Goal: Find specific page/section: Find specific page/section

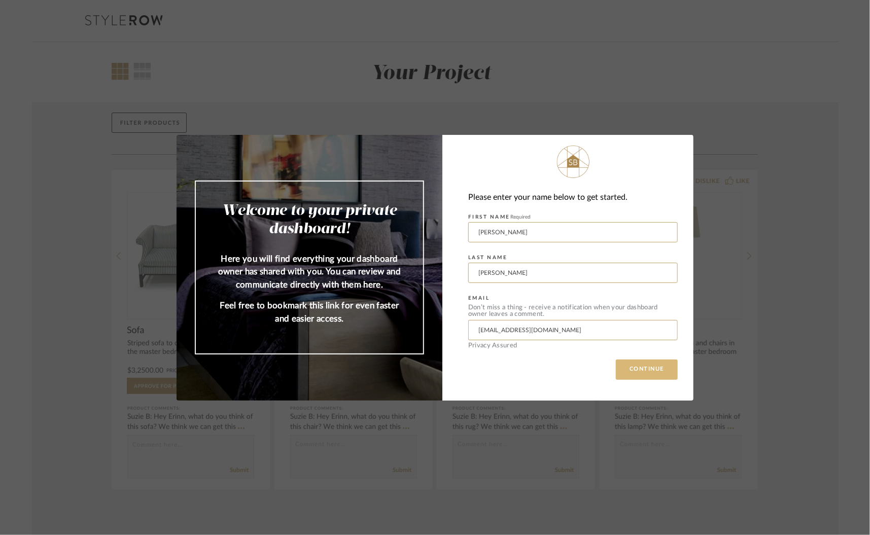
click at [630, 366] on button "CONTINUE" at bounding box center [647, 370] width 62 height 20
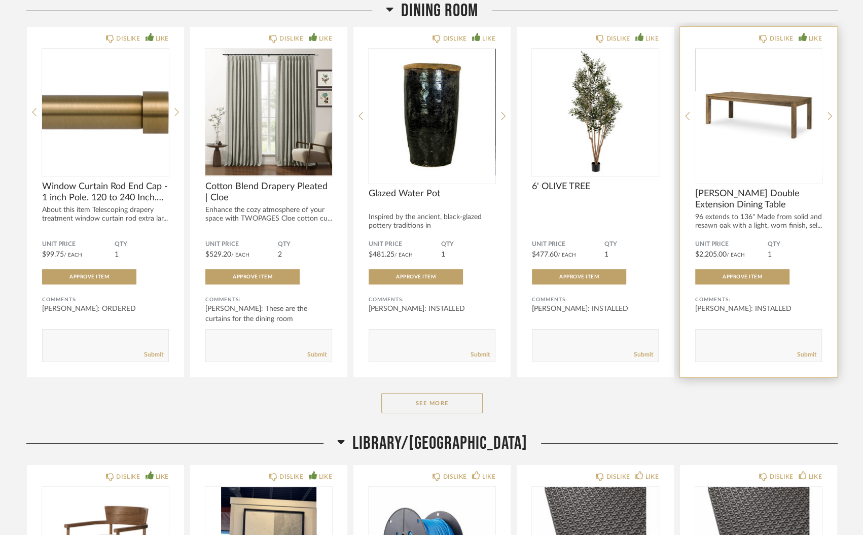
scroll to position [2928, 0]
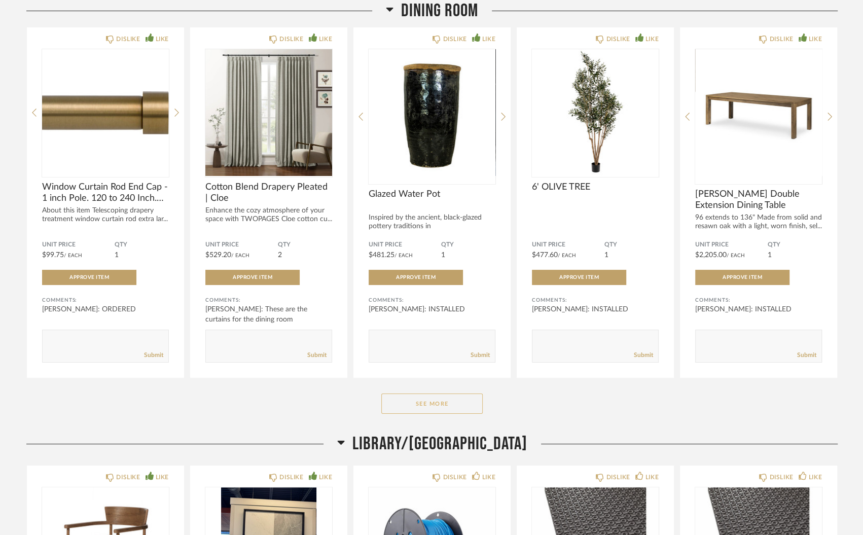
click at [460, 393] on button "See More" at bounding box center [431, 403] width 101 height 20
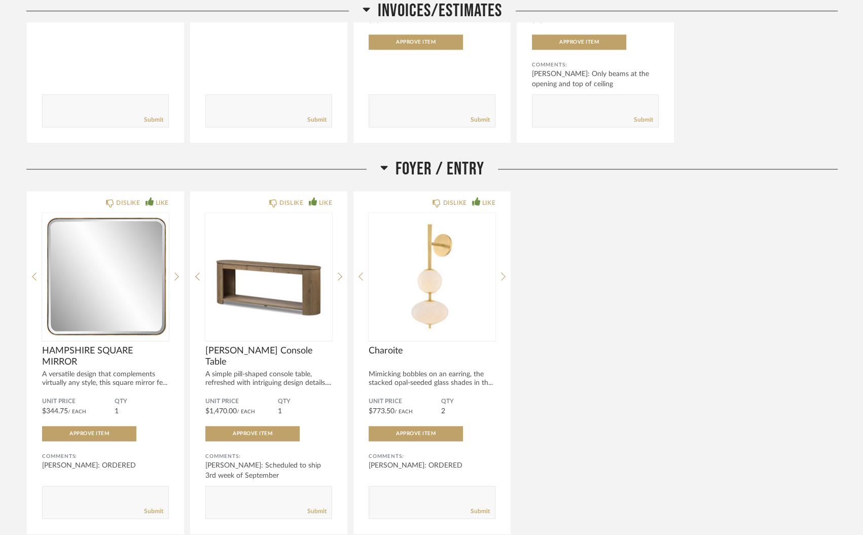
scroll to position [767, 0]
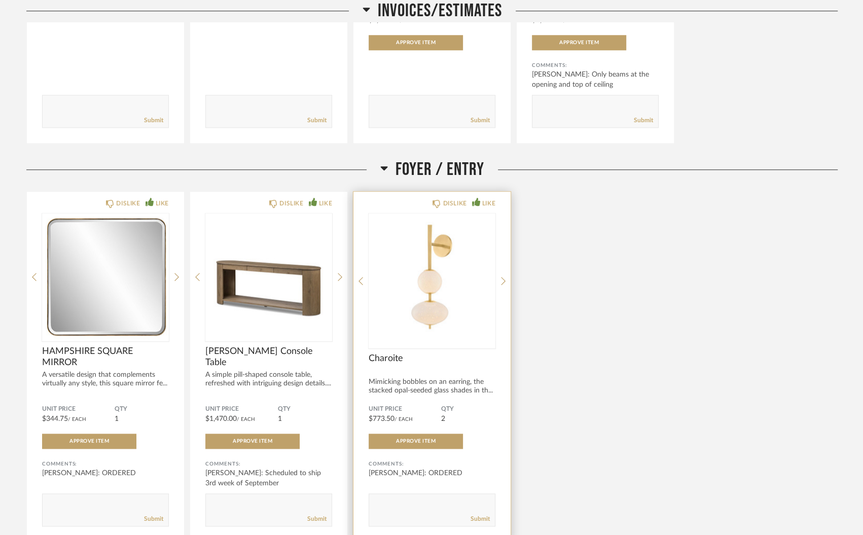
click at [426, 248] on img "0" at bounding box center [432, 276] width 127 height 127
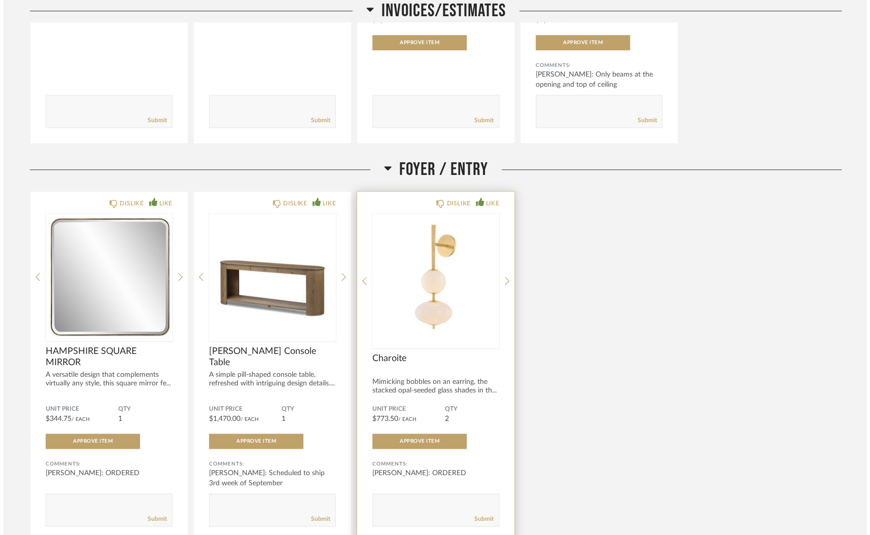
scroll to position [0, 0]
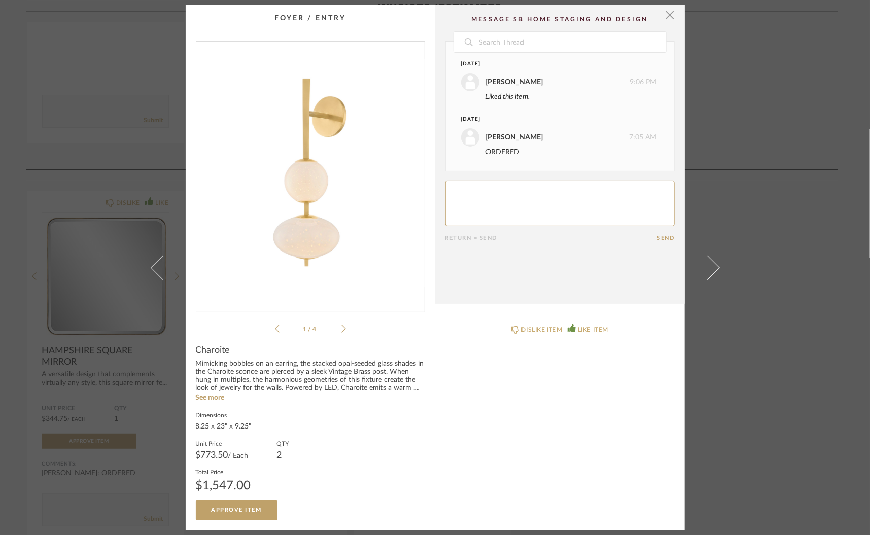
click at [336, 328] on li "1 / 4" at bounding box center [310, 328] width 62 height 12
click at [341, 329] on icon at bounding box center [343, 328] width 5 height 9
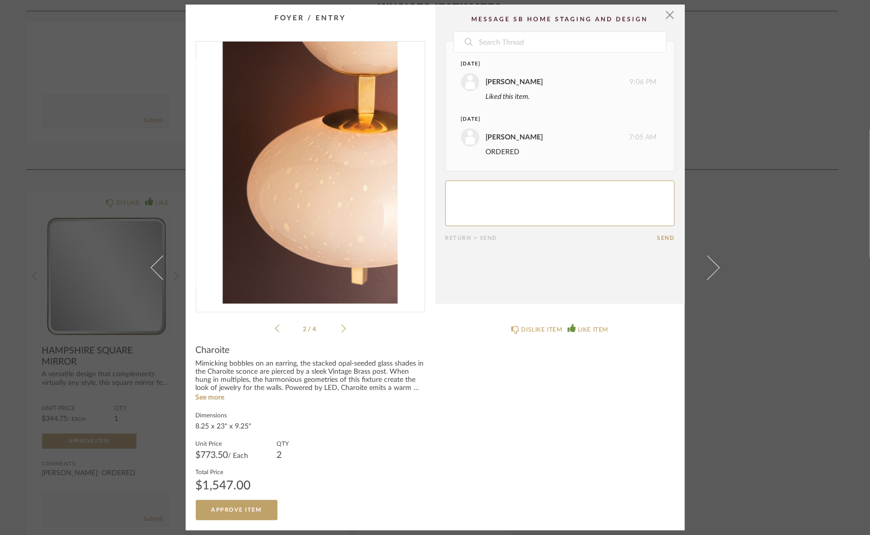
click at [341, 329] on icon at bounding box center [343, 328] width 5 height 9
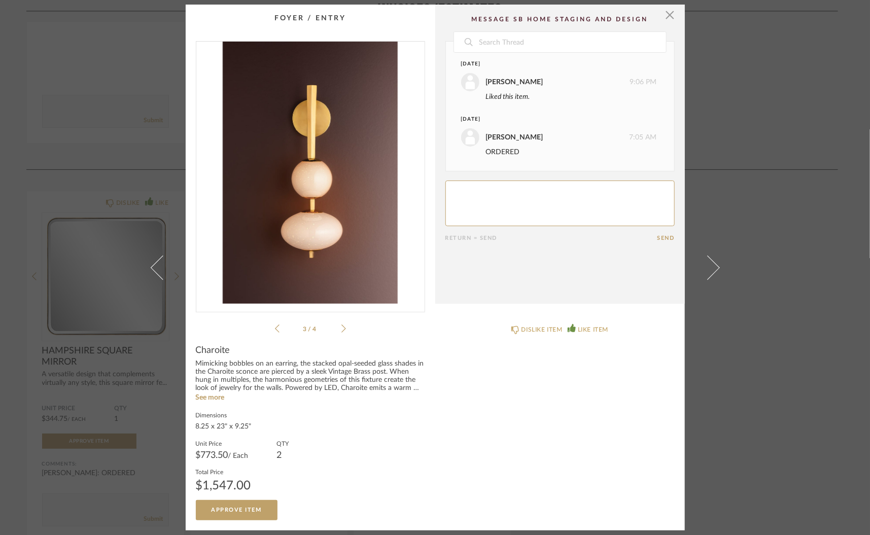
click at [341, 329] on icon at bounding box center [343, 328] width 5 height 9
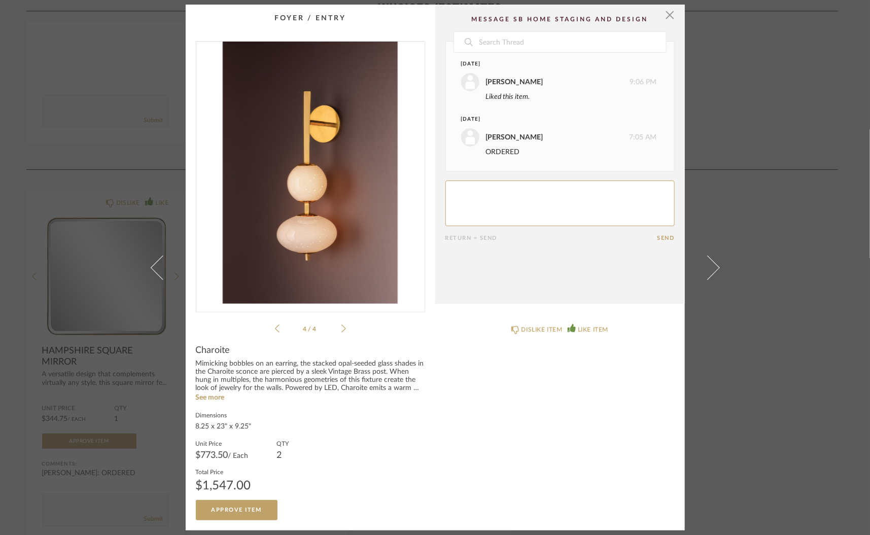
click at [341, 329] on icon at bounding box center [343, 328] width 5 height 9
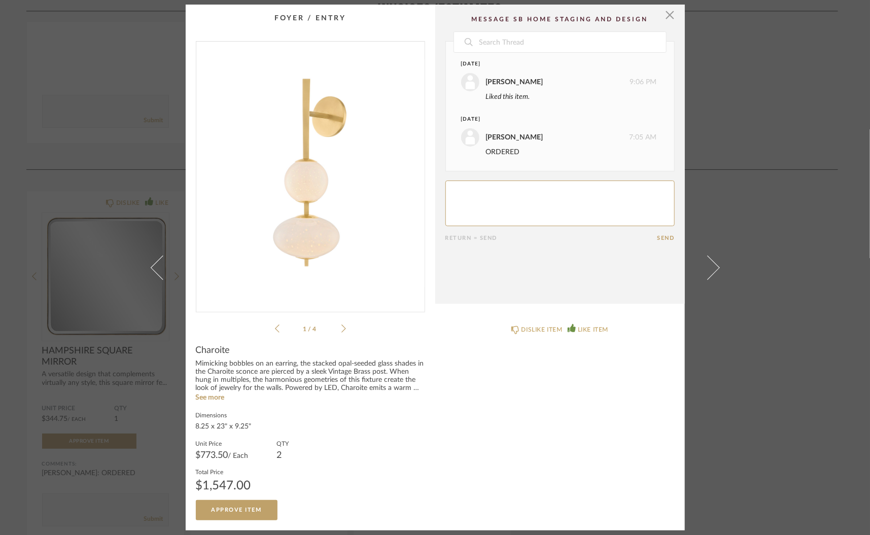
click at [341, 329] on icon at bounding box center [343, 328] width 5 height 9
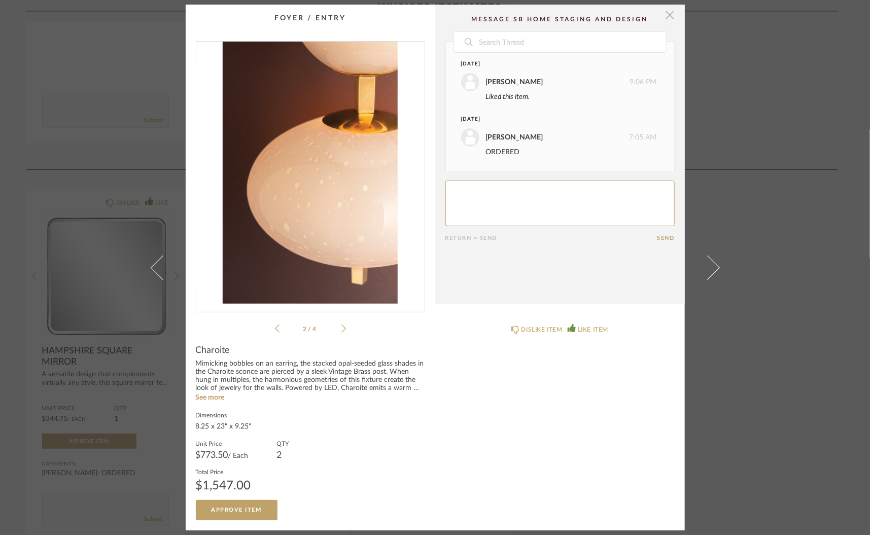
click at [667, 15] on span "button" at bounding box center [670, 15] width 20 height 20
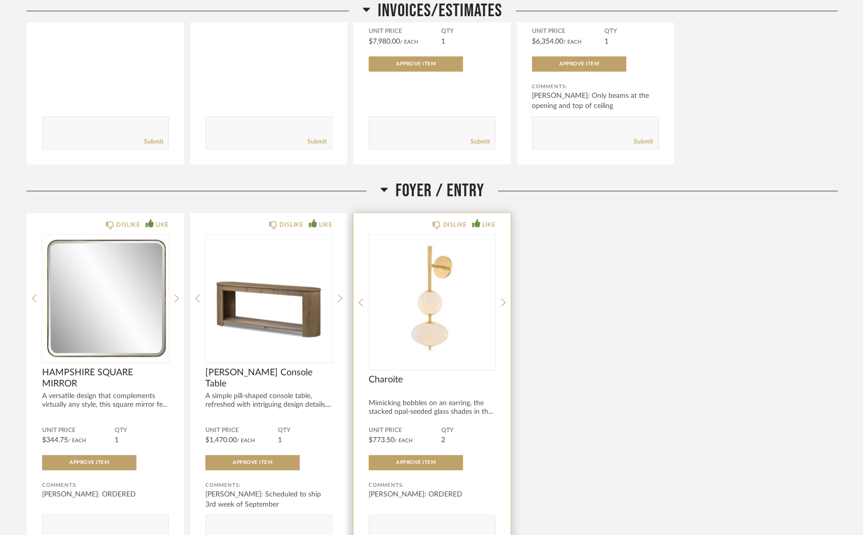
scroll to position [746, 0]
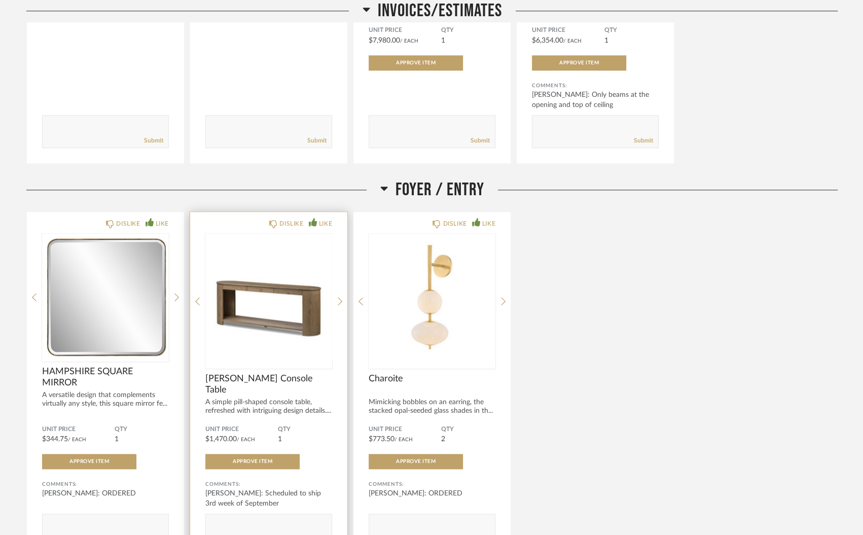
click at [286, 284] on div at bounding box center [268, 301] width 127 height 135
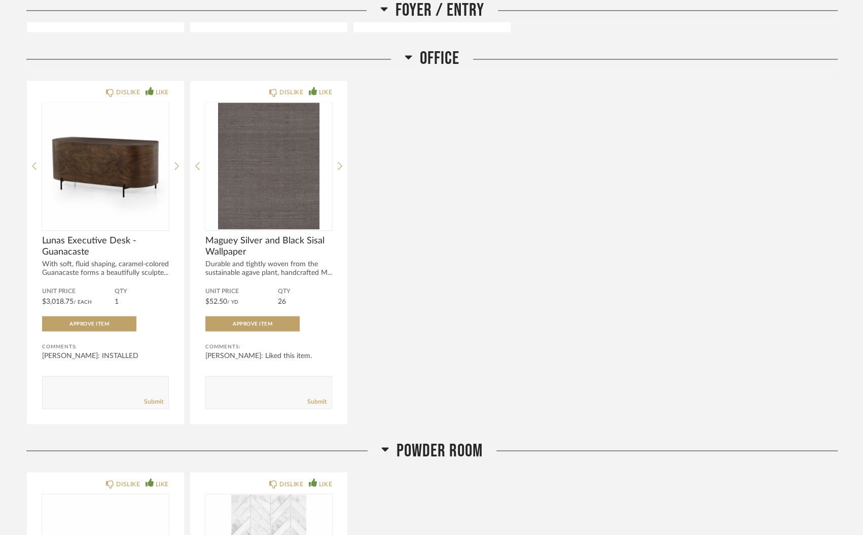
scroll to position [1278, 0]
